Goal: Information Seeking & Learning: Learn about a topic

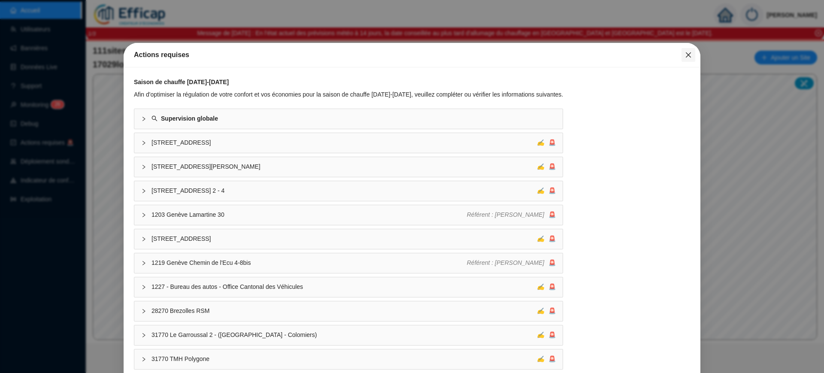
click at [685, 52] on span "Fermer" at bounding box center [689, 55] width 14 height 7
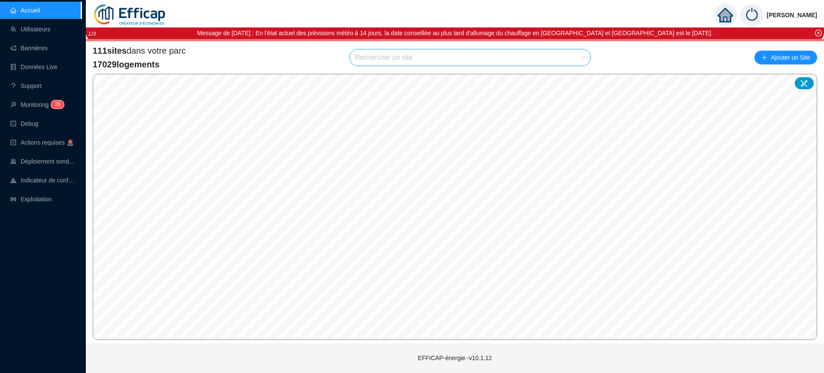
click at [441, 60] on input "search" at bounding box center [466, 57] width 223 height 16
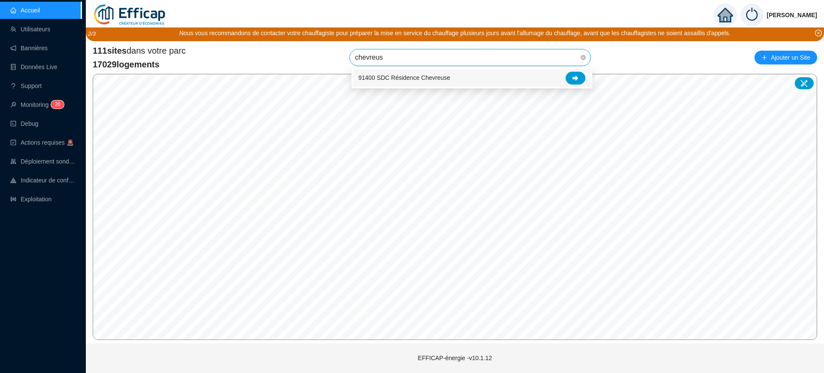
type input "chevreuse"
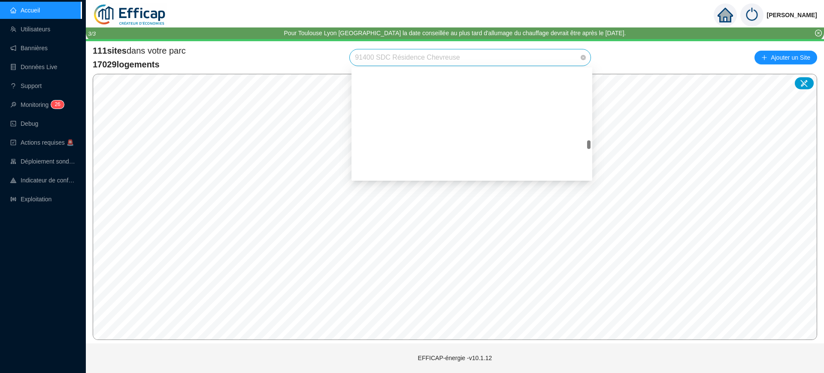
scroll to position [1076, 0]
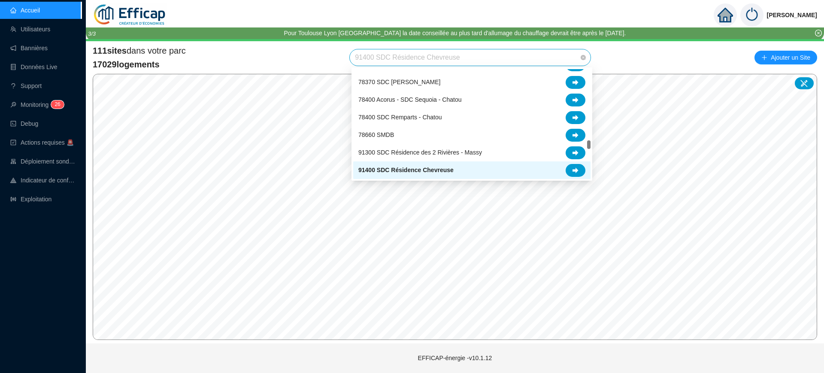
click at [508, 60] on span "91400 SDC Résidence Chevreuse" at bounding box center [470, 57] width 231 height 16
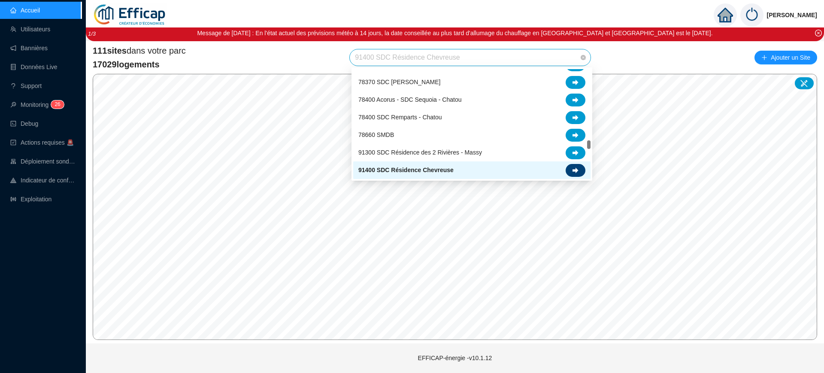
click at [581, 168] on div at bounding box center [576, 170] width 20 height 13
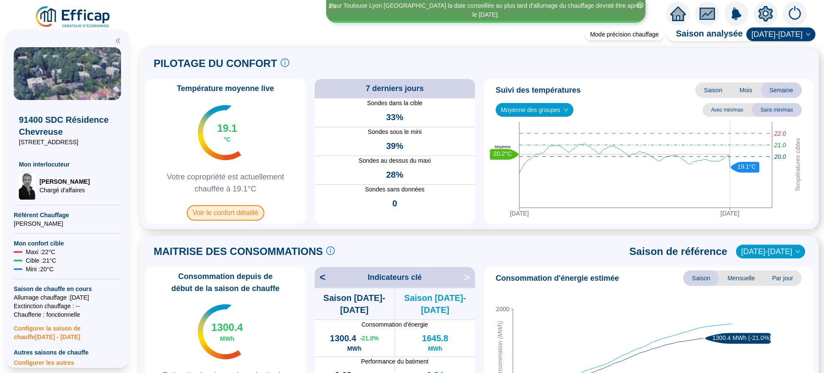
click at [233, 215] on span "Voir le confort détaillé" at bounding box center [226, 212] width 78 height 15
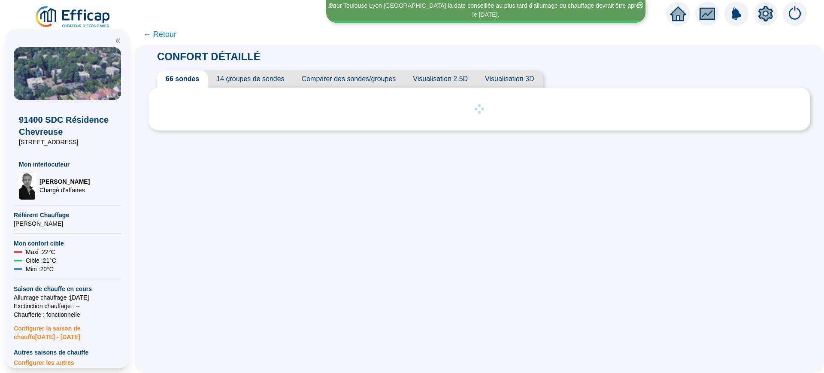
click at [350, 74] on span "Comparer des sondes/groupes" at bounding box center [349, 78] width 112 height 17
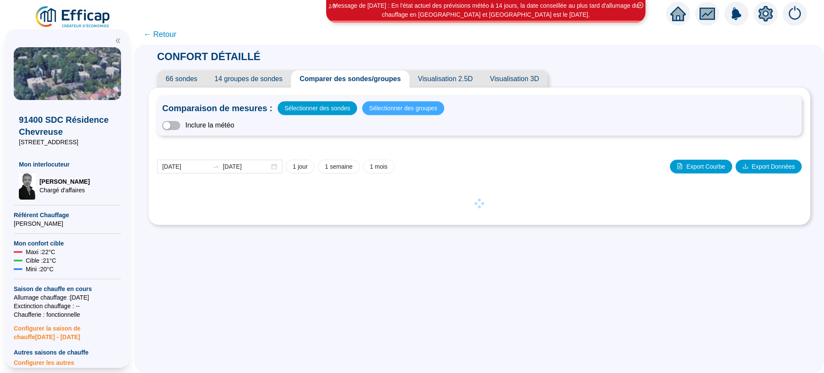
click at [416, 110] on span "Sélectionner des groupes" at bounding box center [403, 108] width 68 height 12
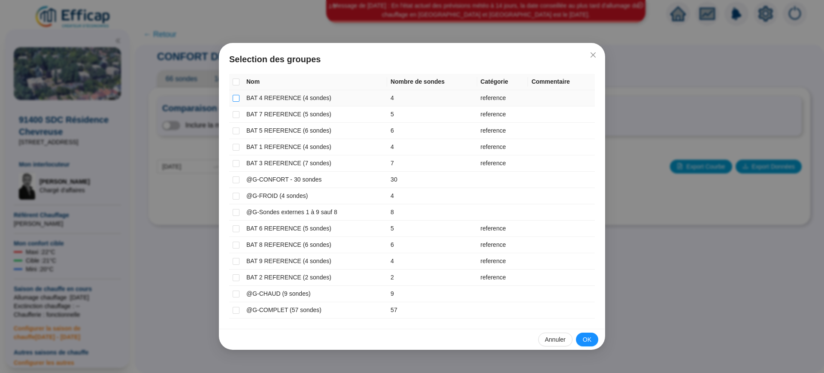
click at [237, 100] on input "checkbox" at bounding box center [236, 98] width 7 height 7
checkbox input "true"
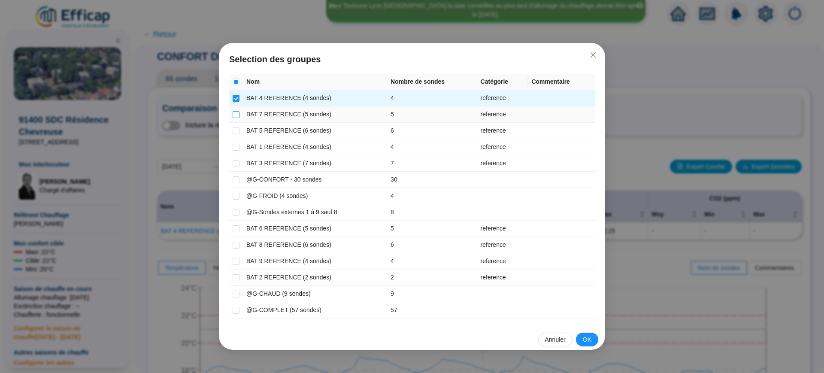
click at [238, 112] on input "checkbox" at bounding box center [236, 114] width 7 height 7
checkbox input "true"
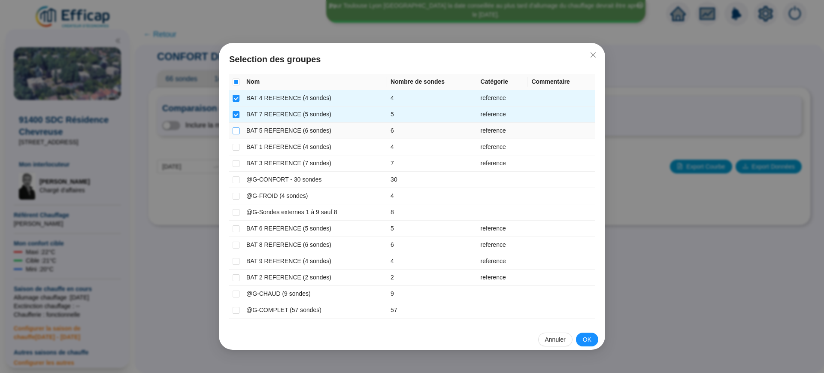
click at [233, 129] on input "checkbox" at bounding box center [236, 131] width 7 height 7
checkbox input "true"
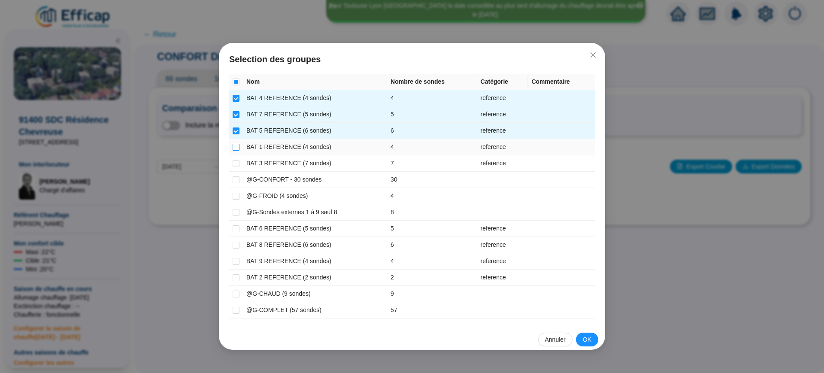
click at [237, 150] on input "checkbox" at bounding box center [236, 147] width 7 height 7
checkbox input "true"
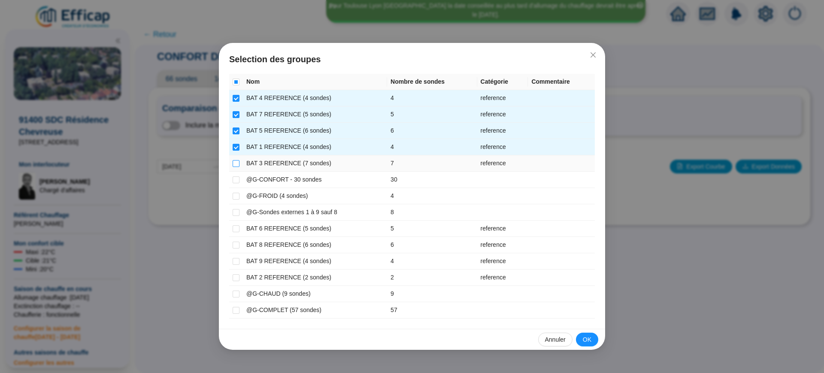
click at [239, 164] on input "checkbox" at bounding box center [236, 163] width 7 height 7
checkbox input "true"
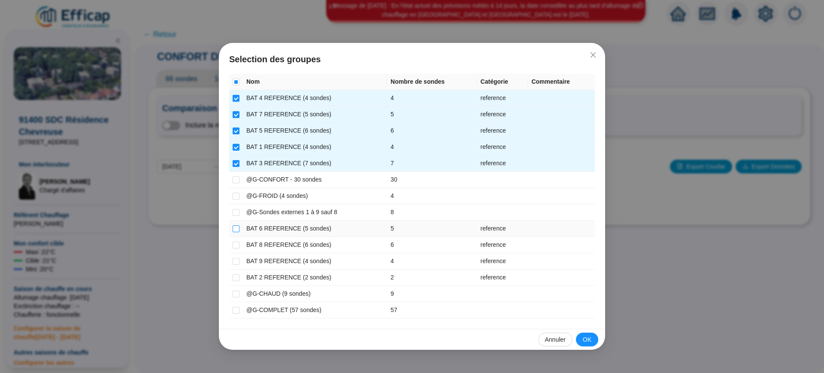
click at [234, 231] on input "checkbox" at bounding box center [236, 228] width 7 height 7
checkbox input "true"
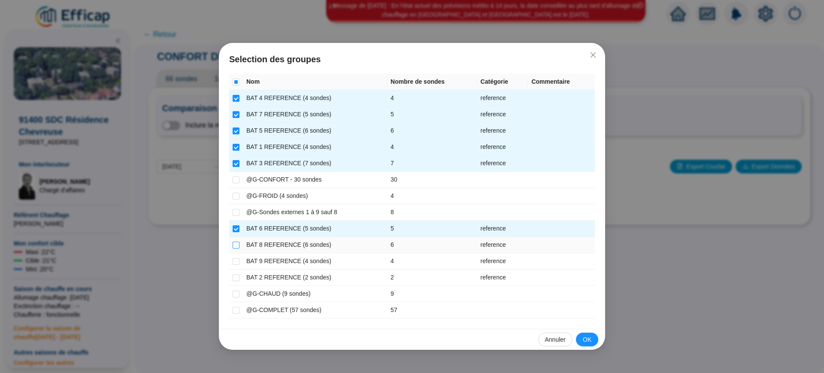
click at [237, 245] on input "checkbox" at bounding box center [236, 245] width 7 height 7
checkbox input "true"
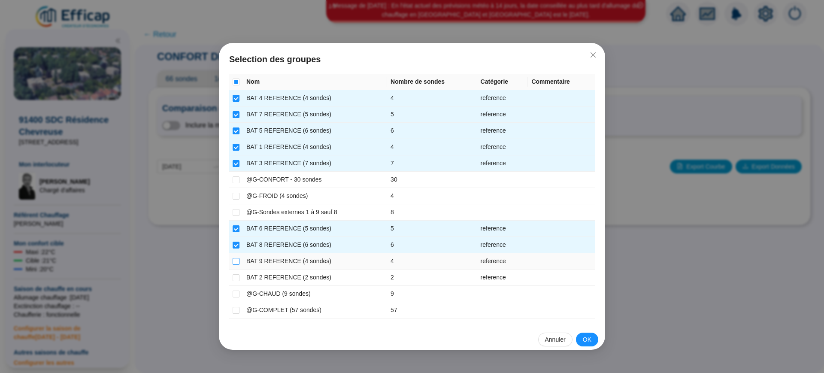
click at [235, 263] on input "checkbox" at bounding box center [236, 261] width 7 height 7
checkbox input "true"
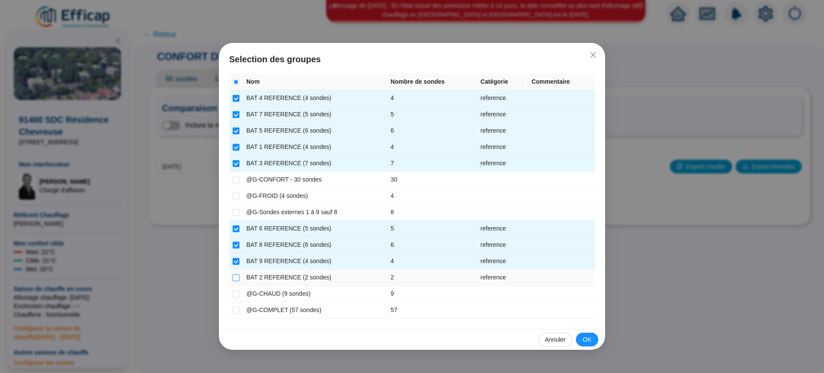
click at [237, 277] on input "checkbox" at bounding box center [236, 277] width 7 height 7
checkbox input "true"
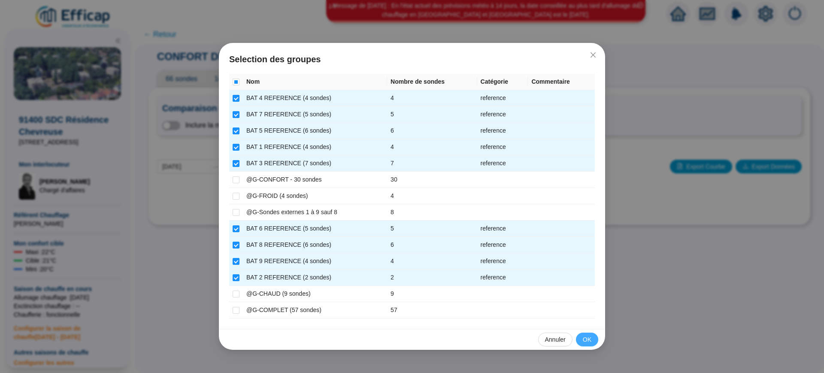
click at [583, 340] on button "OK" at bounding box center [587, 340] width 22 height 14
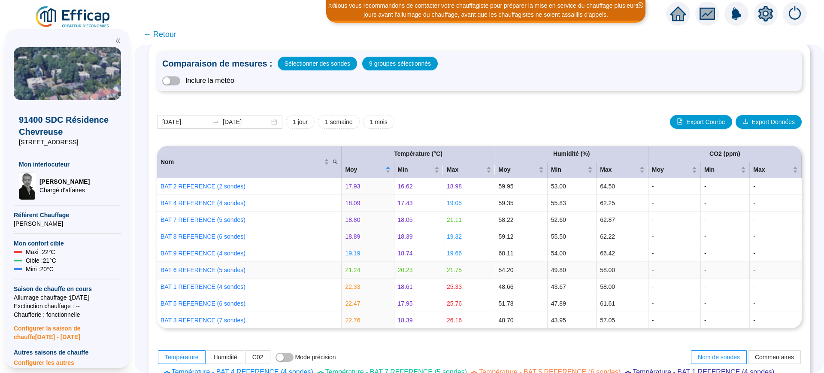
scroll to position [107, 0]
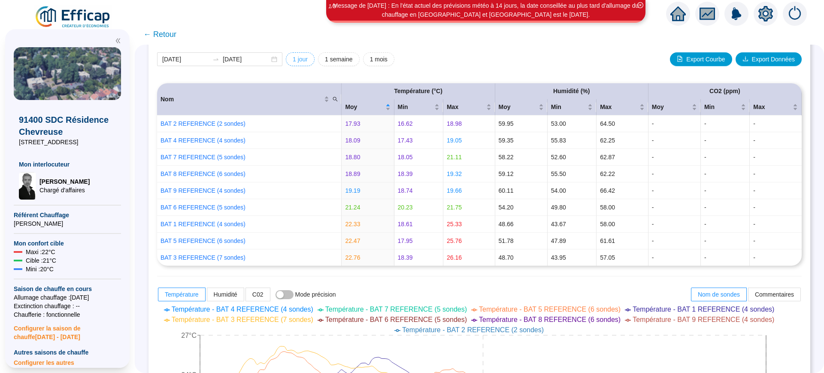
click at [307, 55] on span "1 jour" at bounding box center [300, 59] width 15 height 9
type input "[DATE]"
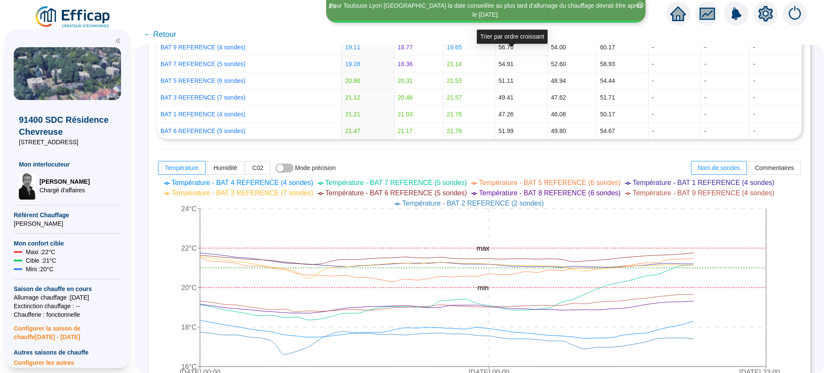
scroll to position [322, 0]
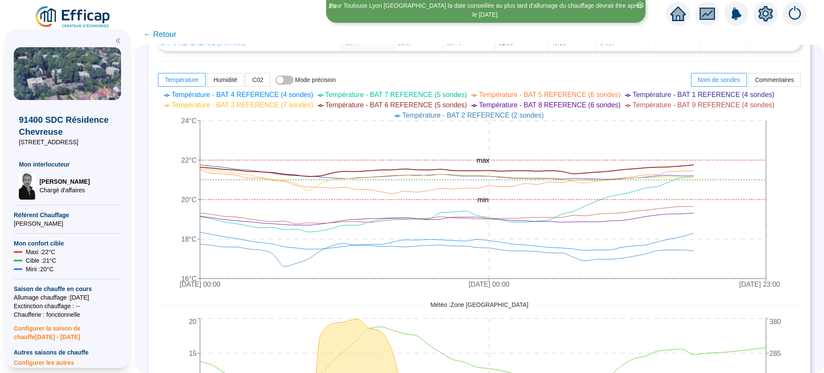
click at [162, 34] on span "← Retour" at bounding box center [159, 34] width 33 height 12
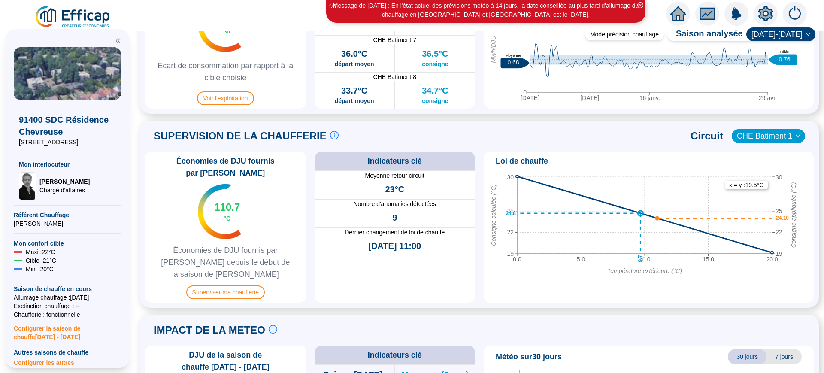
scroll to position [537, 0]
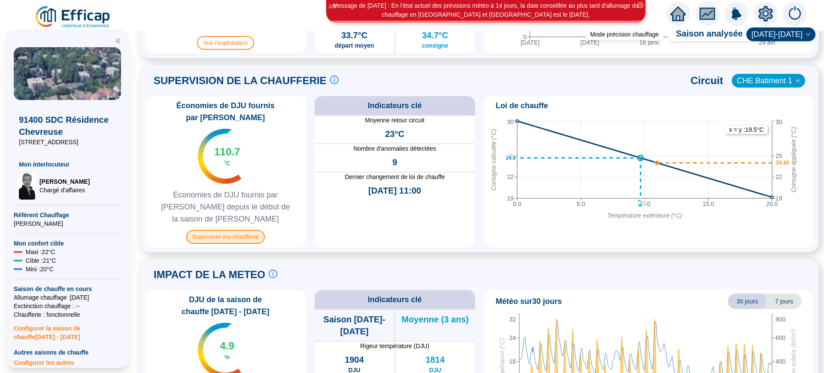
click at [216, 230] on span "Superviser ma chaufferie" at bounding box center [225, 237] width 79 height 14
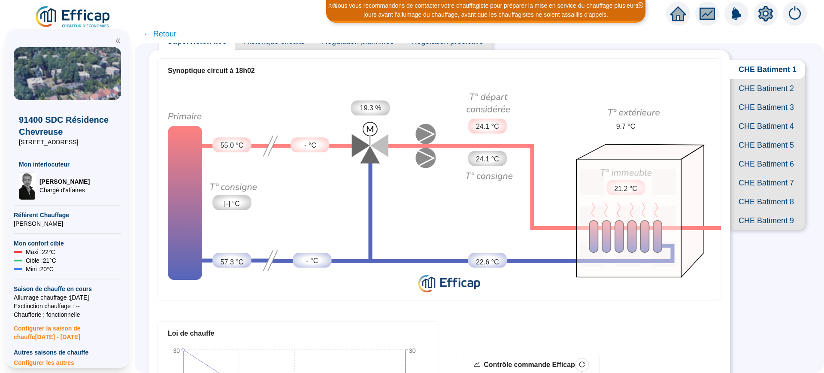
scroll to position [54, 0]
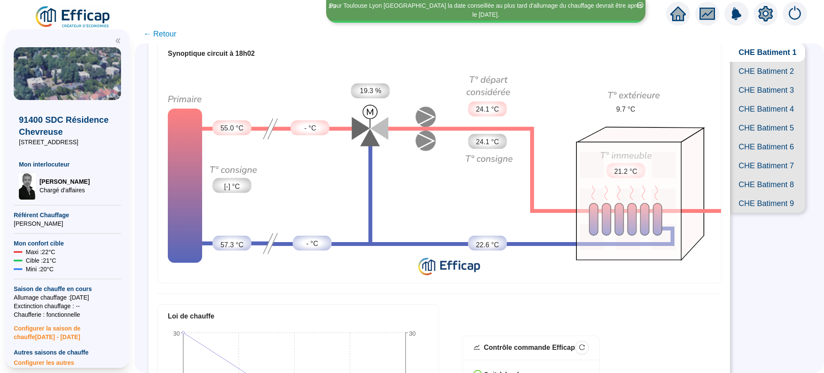
click at [758, 81] on span "CHE Batiment 2" at bounding box center [767, 71] width 75 height 19
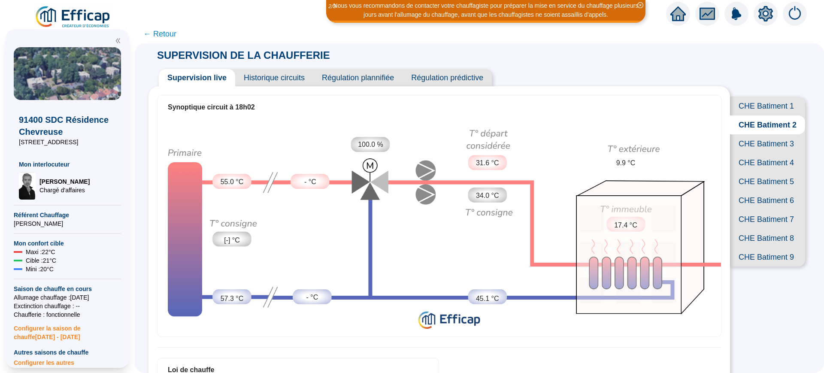
click at [278, 78] on span "Historique circuits" at bounding box center [274, 77] width 78 height 17
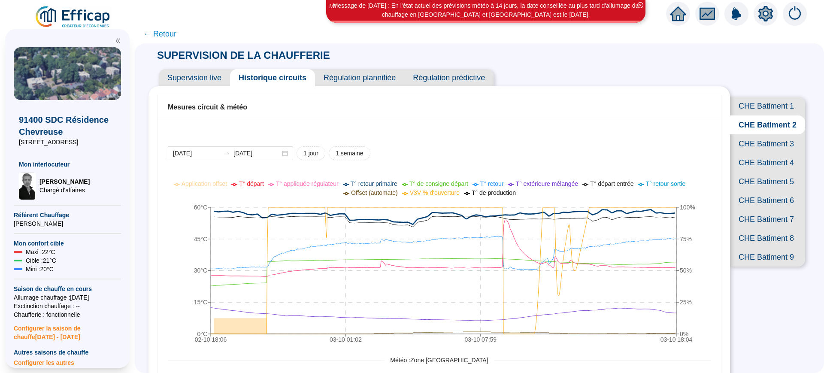
click at [758, 153] on span "CHE Batiment 3" at bounding box center [767, 143] width 75 height 19
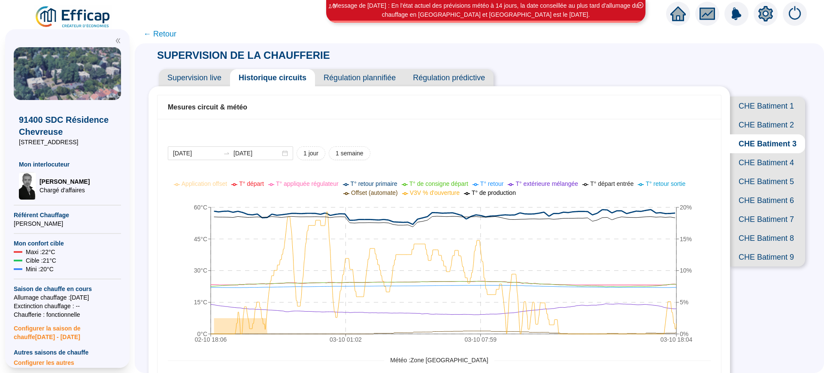
click at [178, 80] on span "Supervision live" at bounding box center [194, 77] width 71 height 17
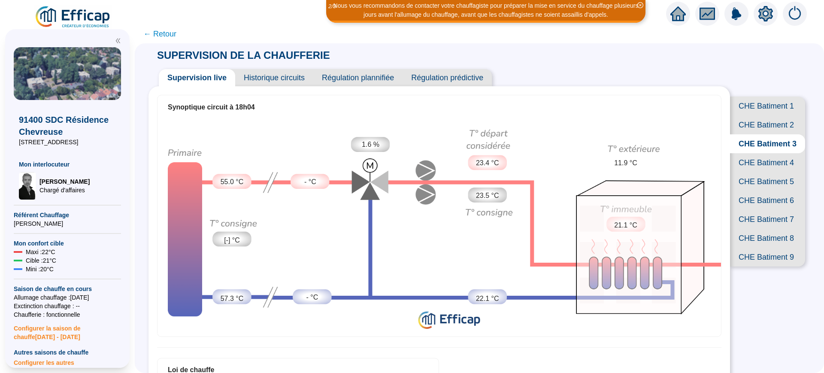
click at [759, 172] on span "CHE Batiment 4" at bounding box center [767, 162] width 75 height 19
click at [275, 78] on span "Historique circuits" at bounding box center [274, 77] width 78 height 17
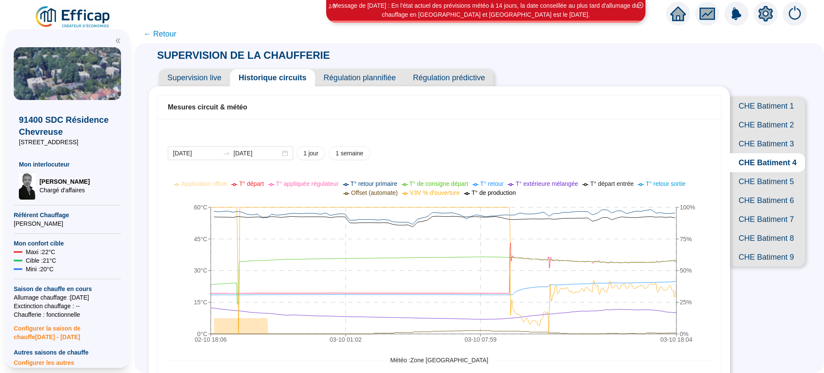
click at [760, 191] on span "CHE Batiment 5" at bounding box center [767, 181] width 75 height 19
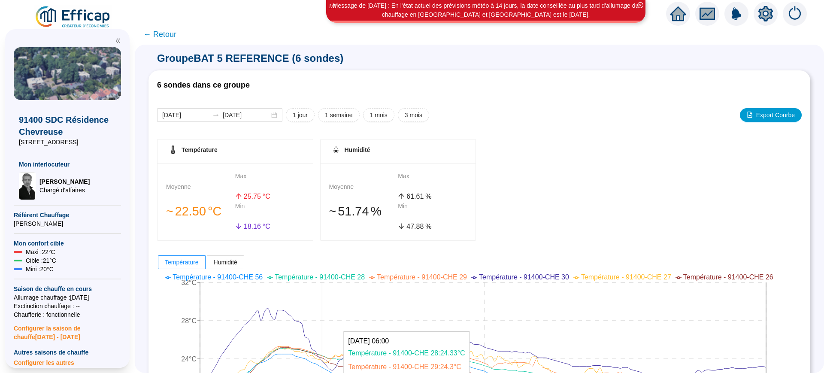
scroll to position [161, 0]
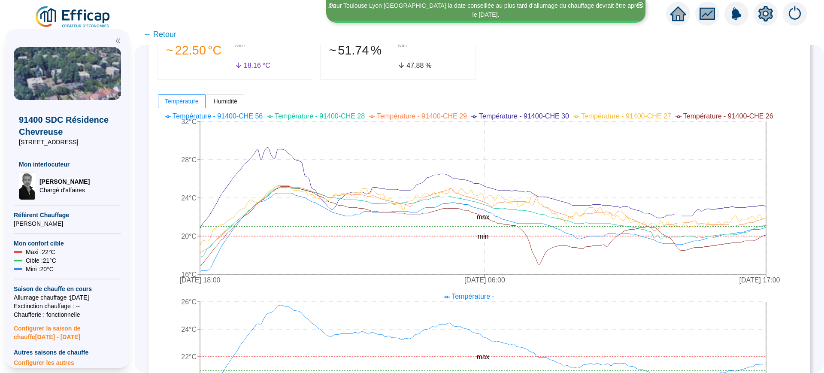
click at [166, 37] on span "← Retour" at bounding box center [159, 34] width 33 height 12
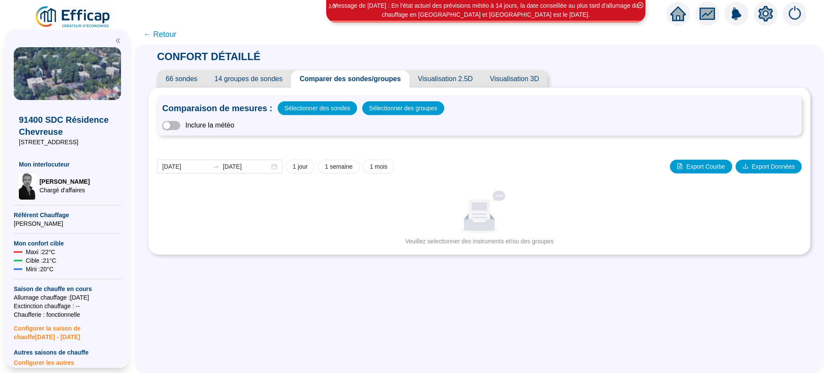
click at [170, 29] on span "← Retour" at bounding box center [159, 34] width 33 height 12
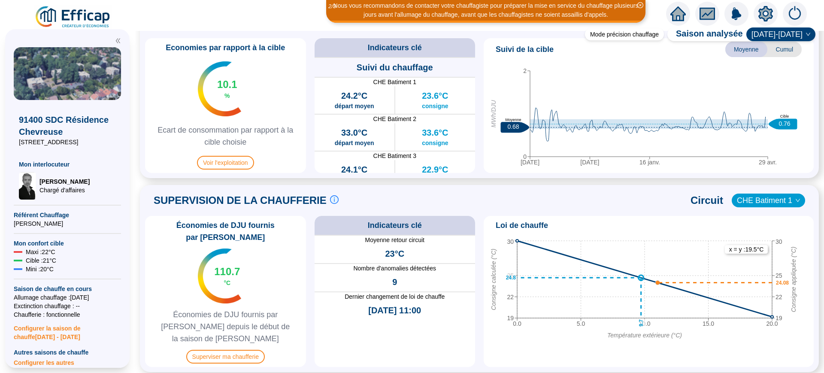
scroll to position [429, 0]
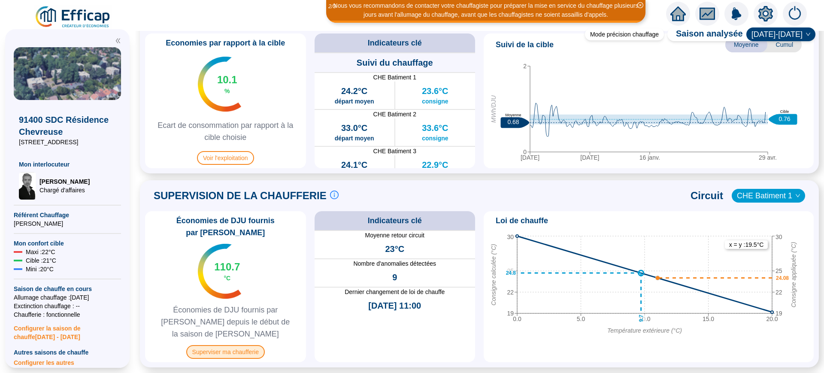
click at [234, 345] on span "Superviser ma chaufferie" at bounding box center [225, 352] width 79 height 14
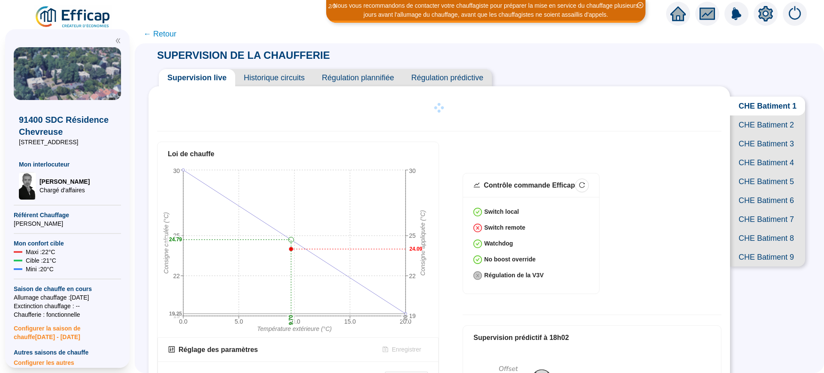
click at [768, 191] on span "CHE Batiment 5" at bounding box center [767, 181] width 75 height 19
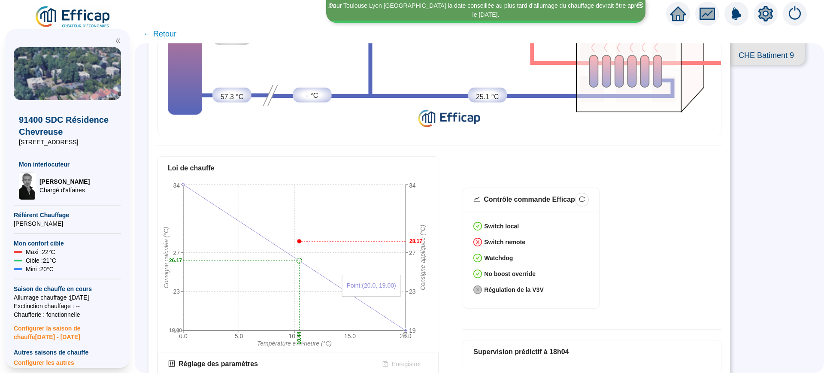
scroll to position [268, 0]
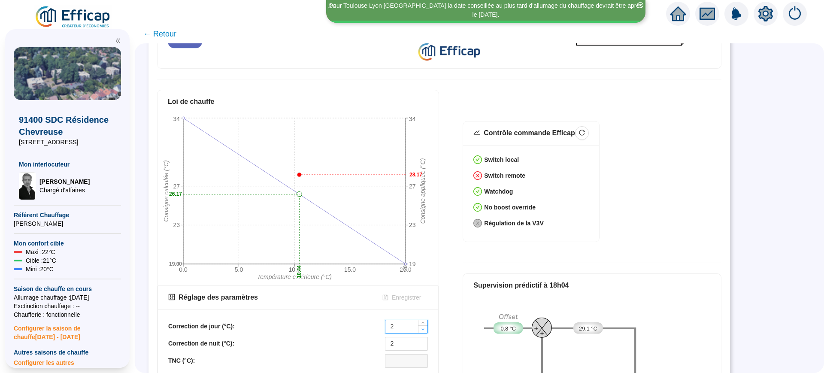
type input "1"
click at [423, 328] on icon "down" at bounding box center [423, 329] width 3 height 3
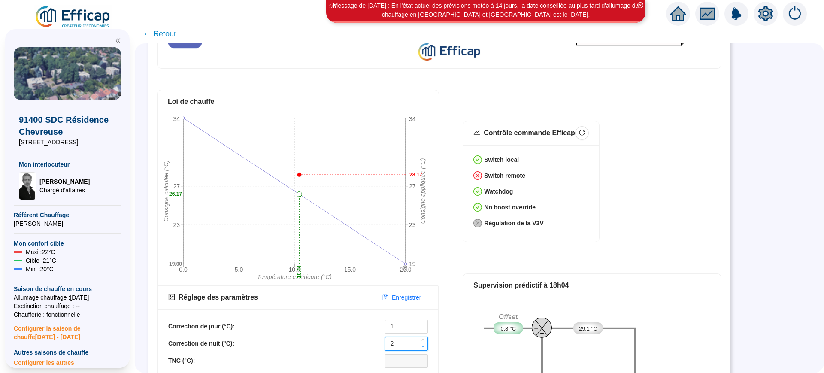
type input "1"
click at [423, 345] on icon "down" at bounding box center [423, 346] width 3 height 3
click at [403, 293] on span "Enregistrer" at bounding box center [406, 297] width 29 height 9
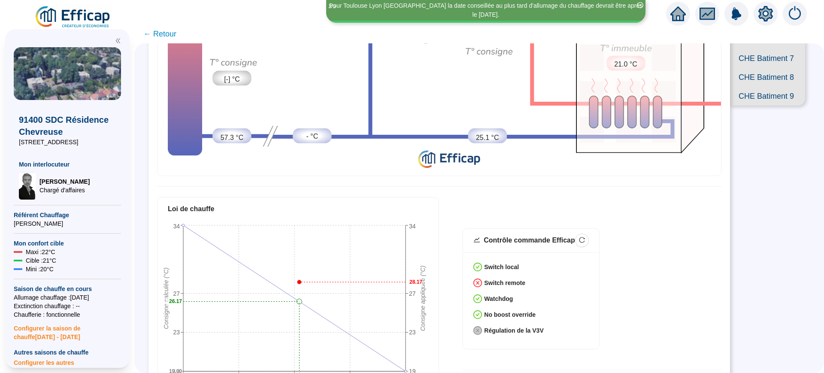
scroll to position [0, 0]
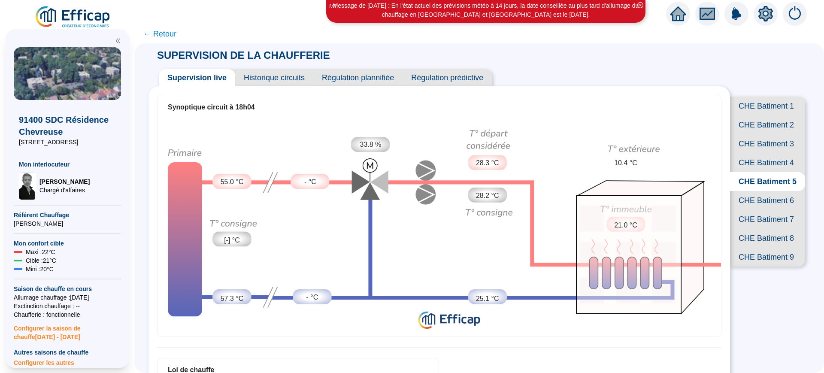
click at [768, 210] on span "CHE Batiment 6" at bounding box center [767, 200] width 75 height 19
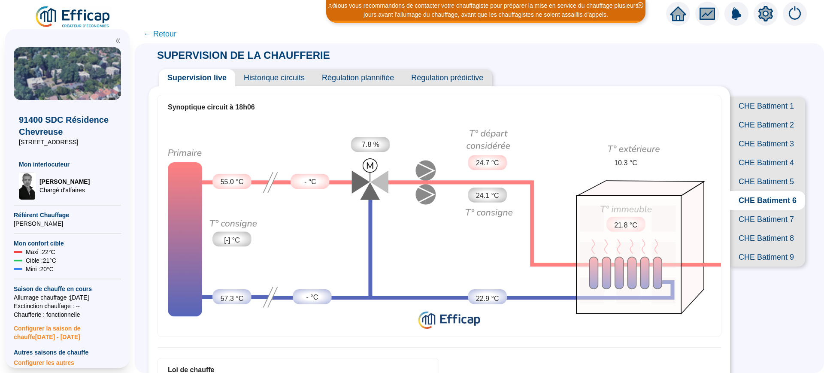
click at [301, 78] on span "Historique circuits" at bounding box center [274, 77] width 78 height 17
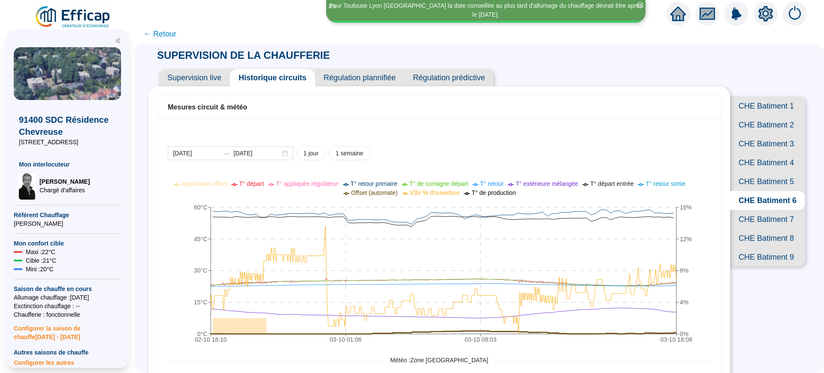
click at [215, 80] on span "Supervision live" at bounding box center [194, 77] width 71 height 17
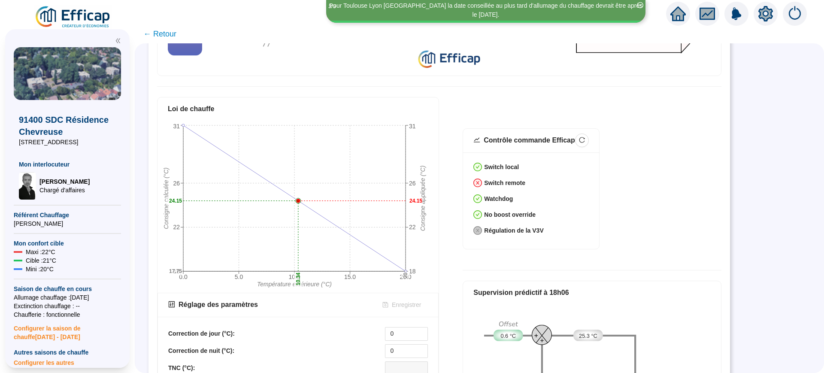
scroll to position [322, 0]
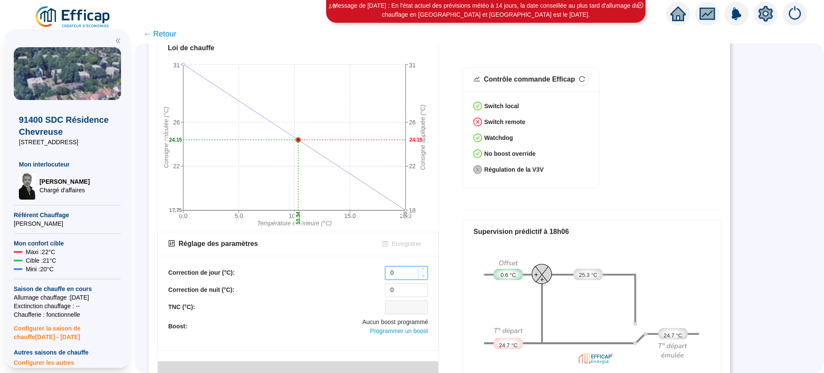
type input "-1"
click at [427, 272] on span "Decrease Value" at bounding box center [422, 276] width 9 height 8
type input "-1"
click at [421, 289] on span "Decrease Value" at bounding box center [422, 293] width 9 height 8
click at [404, 240] on span "Enregistrer" at bounding box center [406, 244] width 29 height 9
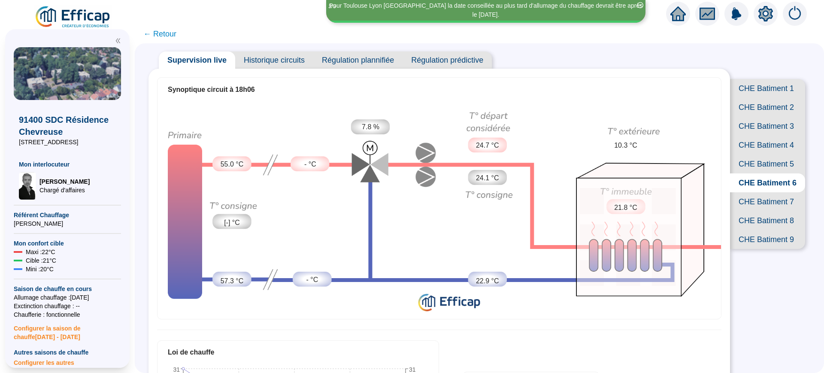
scroll to position [0, 0]
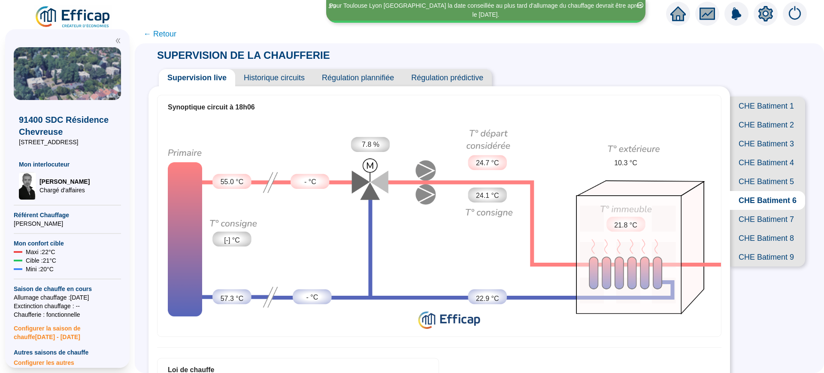
click at [271, 84] on span "Historique circuits" at bounding box center [274, 77] width 78 height 17
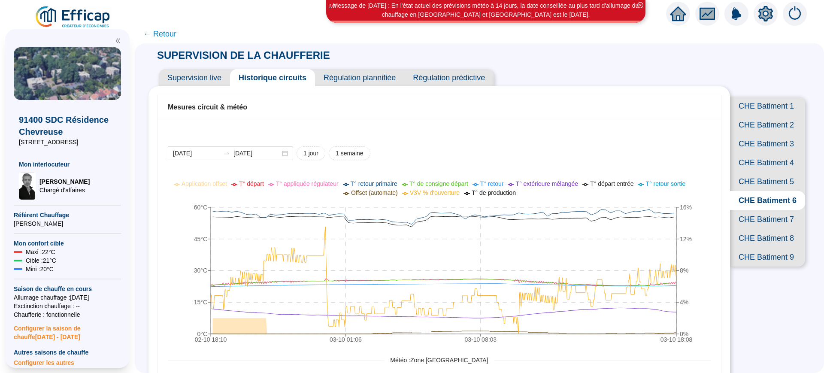
click at [774, 229] on span "CHE Batiment 7" at bounding box center [767, 219] width 75 height 19
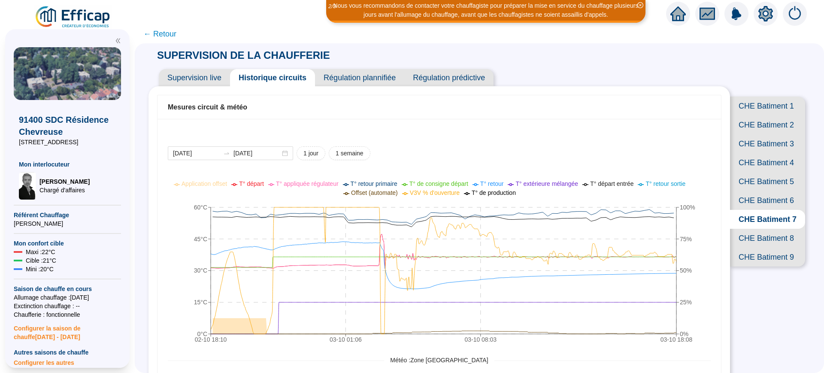
click at [768, 210] on span "CHE Batiment 6" at bounding box center [767, 200] width 75 height 19
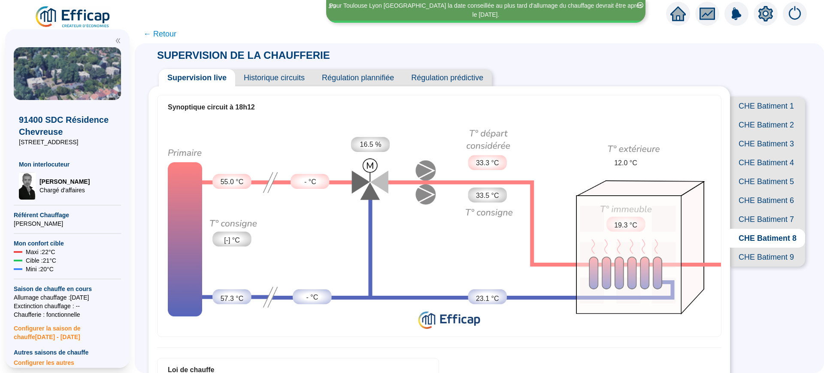
click at [276, 79] on span "Historique circuits" at bounding box center [274, 77] width 78 height 17
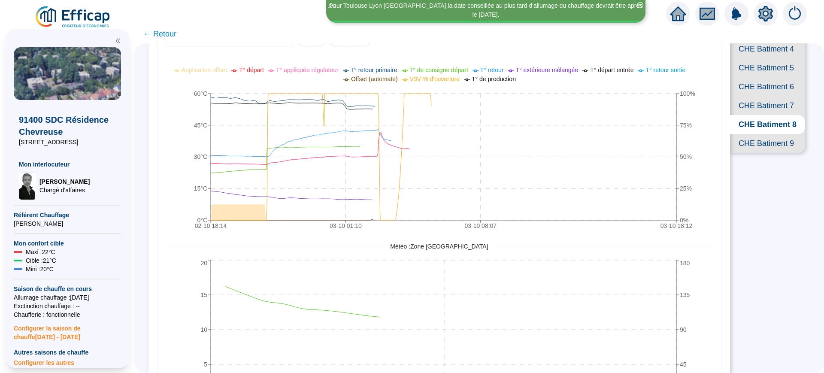
scroll to position [54, 0]
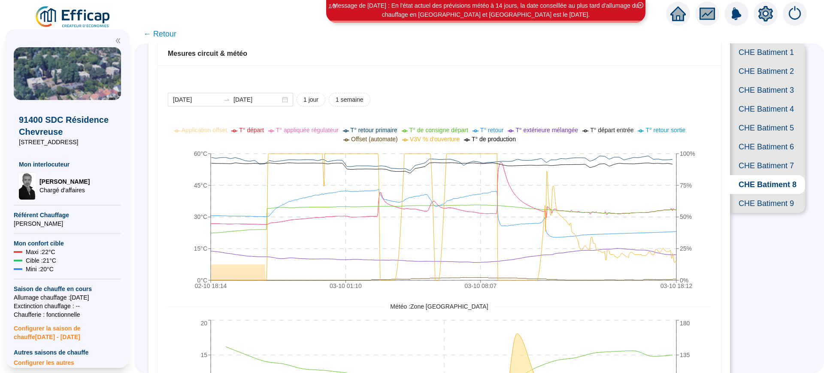
click at [761, 213] on span "CHE Batiment 9" at bounding box center [767, 203] width 75 height 19
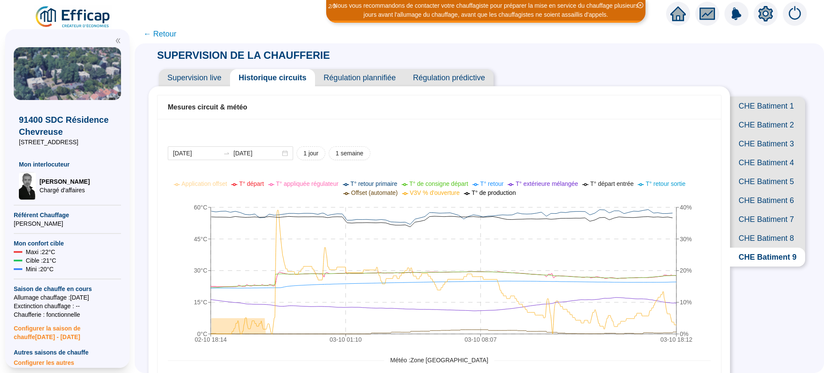
click at [769, 248] on span "CHE Batiment 8" at bounding box center [767, 238] width 75 height 19
